Goal: Task Accomplishment & Management: Use online tool/utility

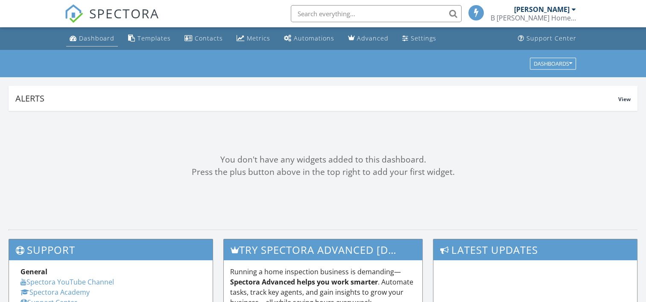
click at [105, 40] on div "Dashboard" at bounding box center [96, 38] width 35 height 8
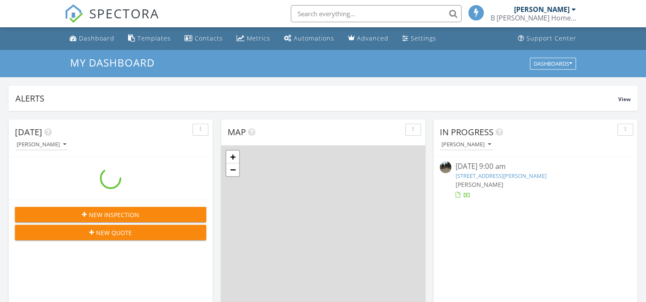
scroll to position [790, 659]
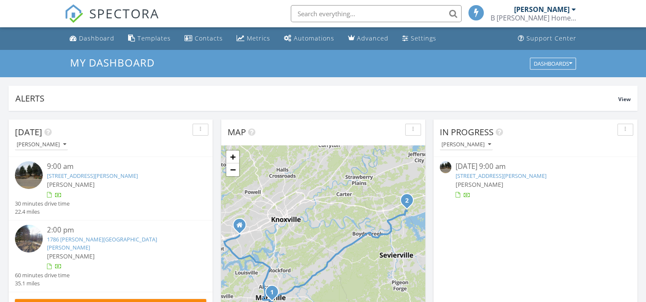
click at [106, 171] on div "9:00 am" at bounding box center [118, 166] width 143 height 11
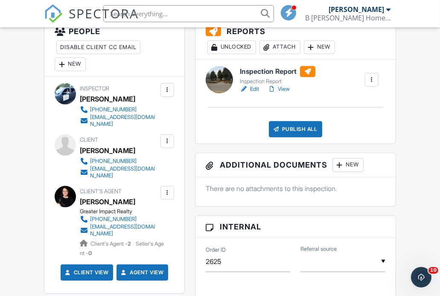
click at [254, 93] on link "Edit" at bounding box center [249, 89] width 19 height 9
